Goal: Task Accomplishment & Management: Use online tool/utility

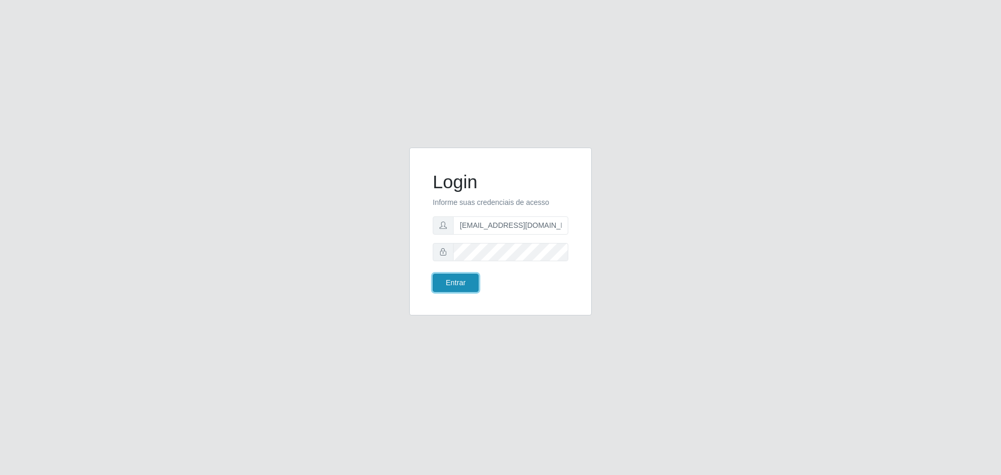
click at [457, 278] on button "Entrar" at bounding box center [456, 283] width 46 height 18
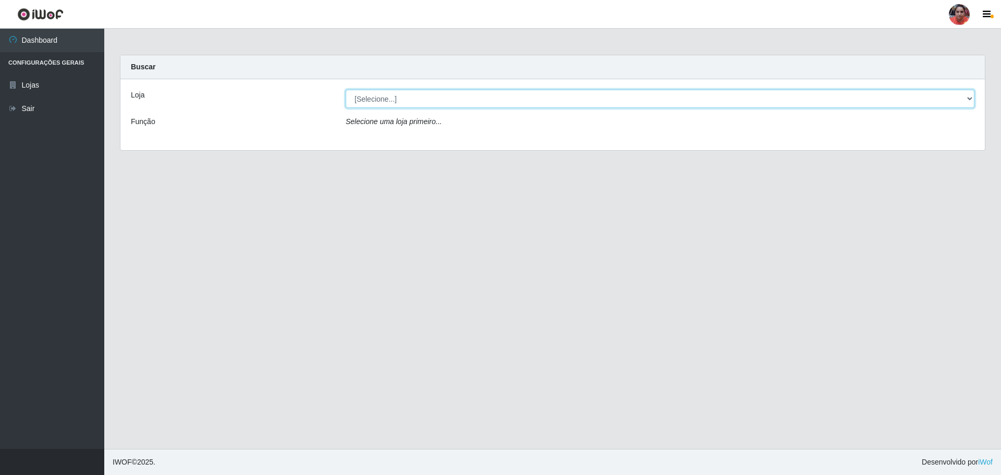
click at [651, 100] on select "[Selecione...] Mar Vermelho - Loja 05" at bounding box center [660, 99] width 629 height 18
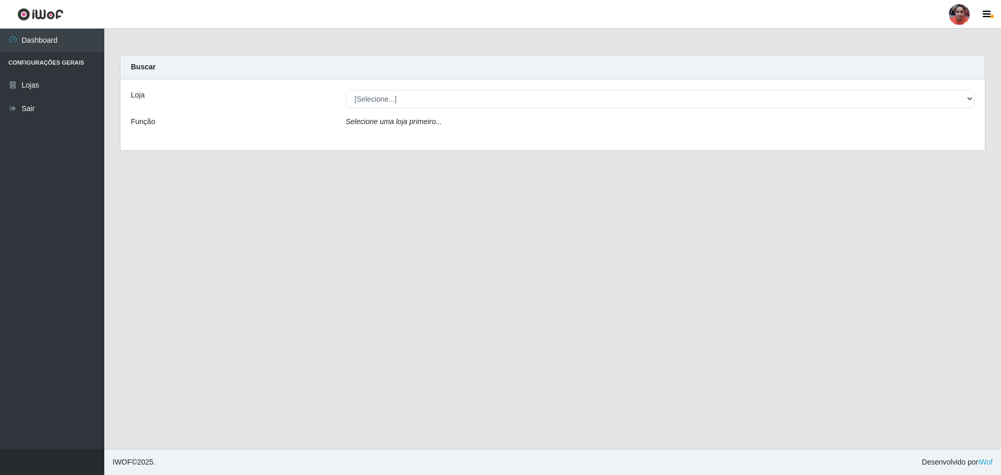
click at [630, 138] on div "Loja [Selecione...] Mar Vermelho - Loja 05 Função Selecione uma loja primeiro..." at bounding box center [552, 114] width 864 height 71
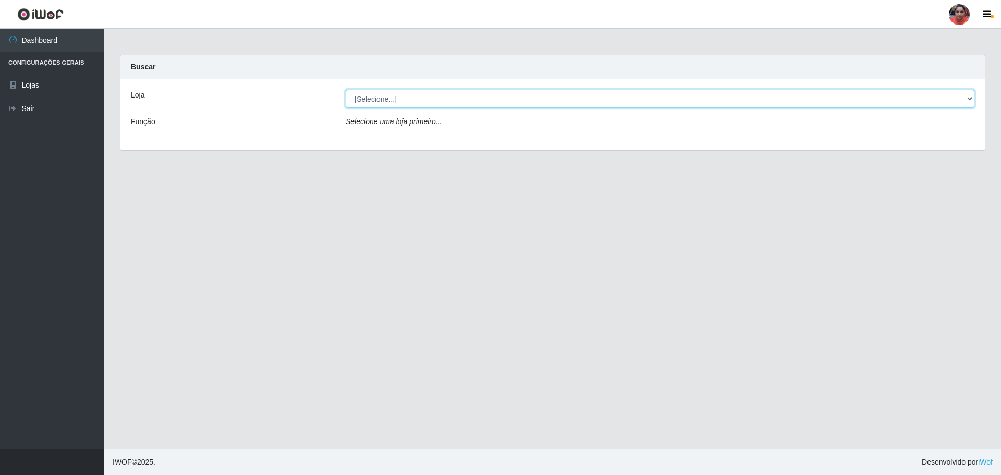
click at [633, 97] on select "[Selecione...] Mar Vermelho - Loja 05" at bounding box center [660, 99] width 629 height 18
select select "252"
click at [346, 90] on select "[Selecione...] Mar Vermelho - Loja 05" at bounding box center [660, 99] width 629 height 18
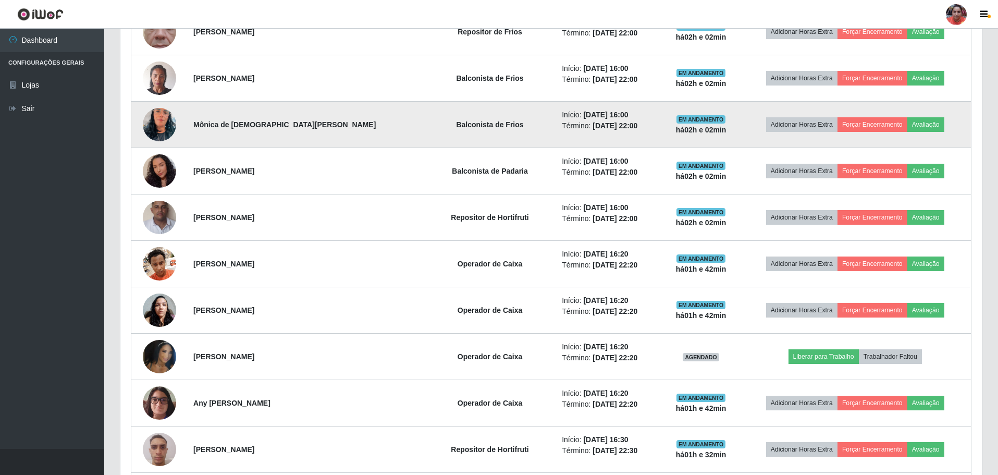
scroll to position [678, 0]
